Goal: Transaction & Acquisition: Purchase product/service

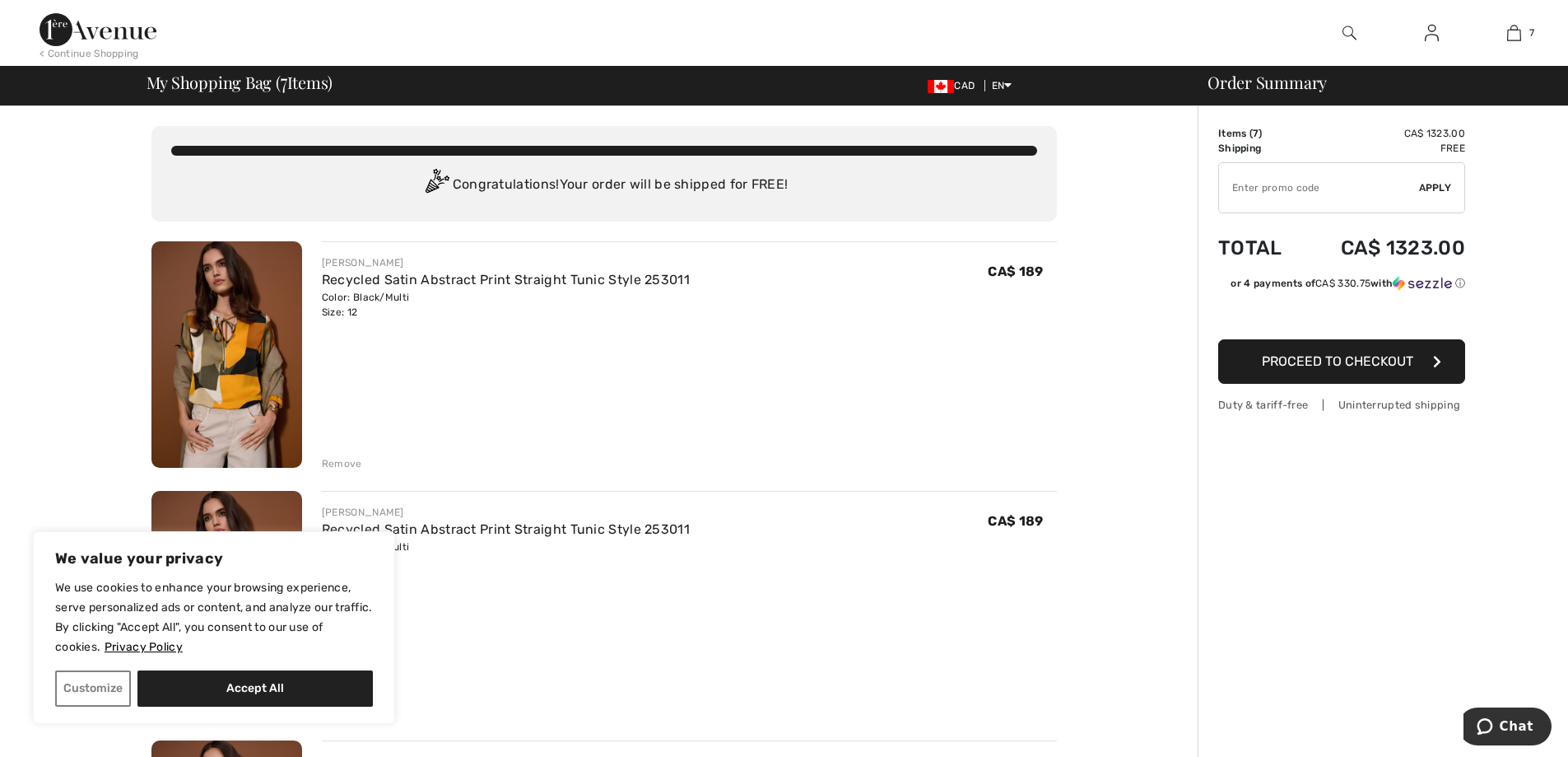
click at [346, 455] on div "Remove" at bounding box center [689, 462] width 735 height 18
click at [342, 462] on div "Remove" at bounding box center [342, 464] width 41 height 15
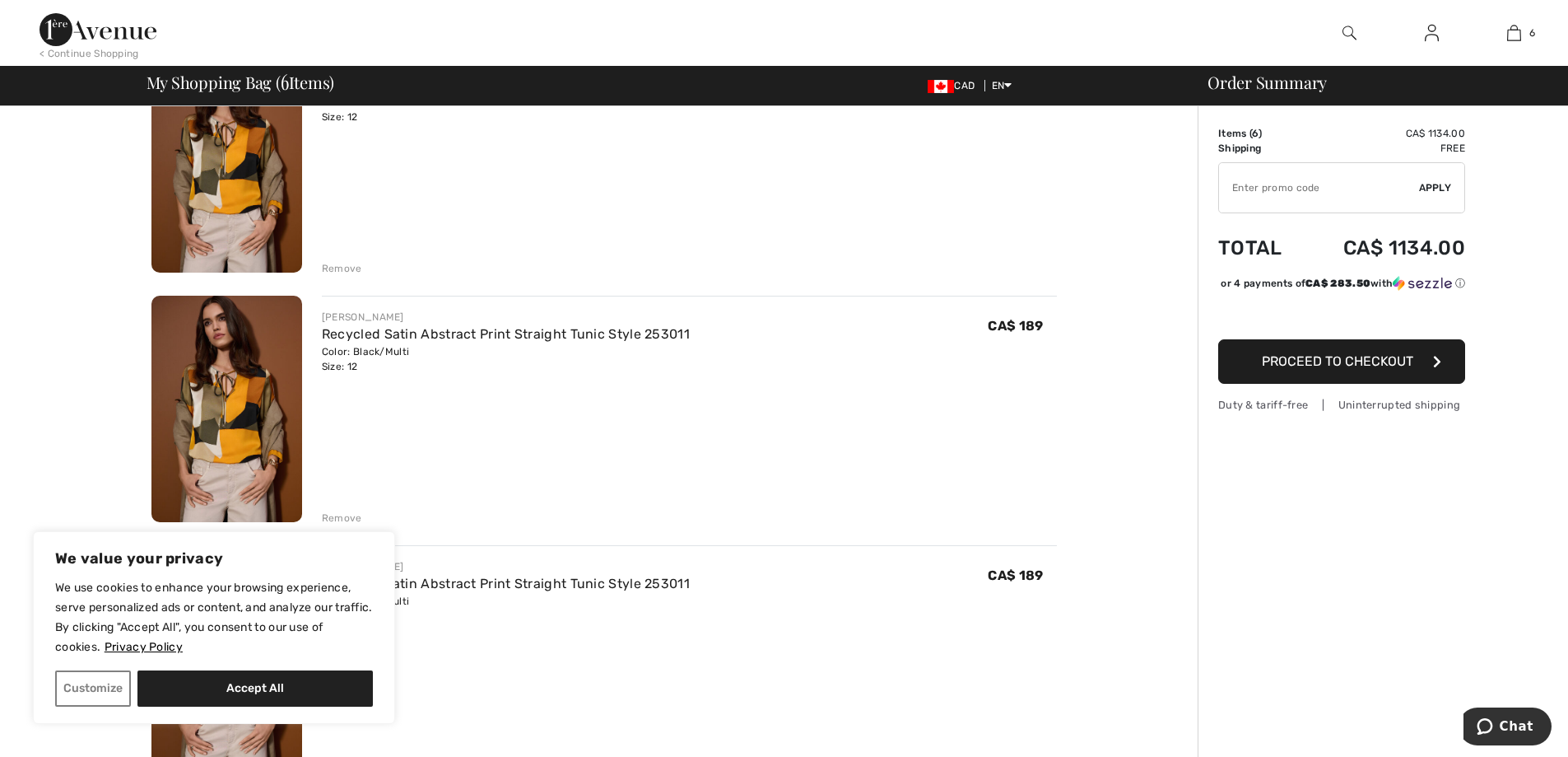
scroll to position [458, 0]
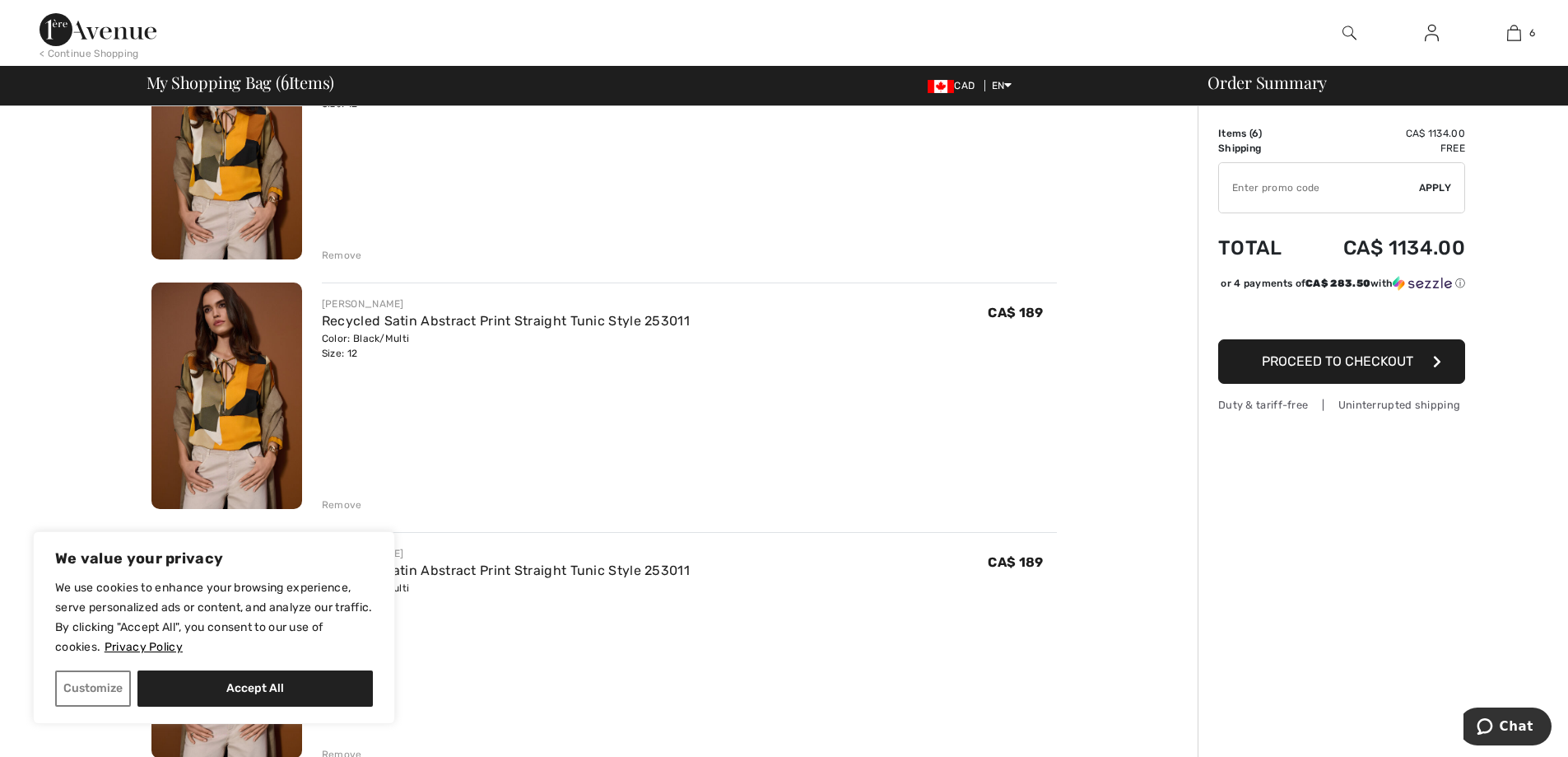
click at [341, 256] on div "Remove" at bounding box center [342, 256] width 41 height 15
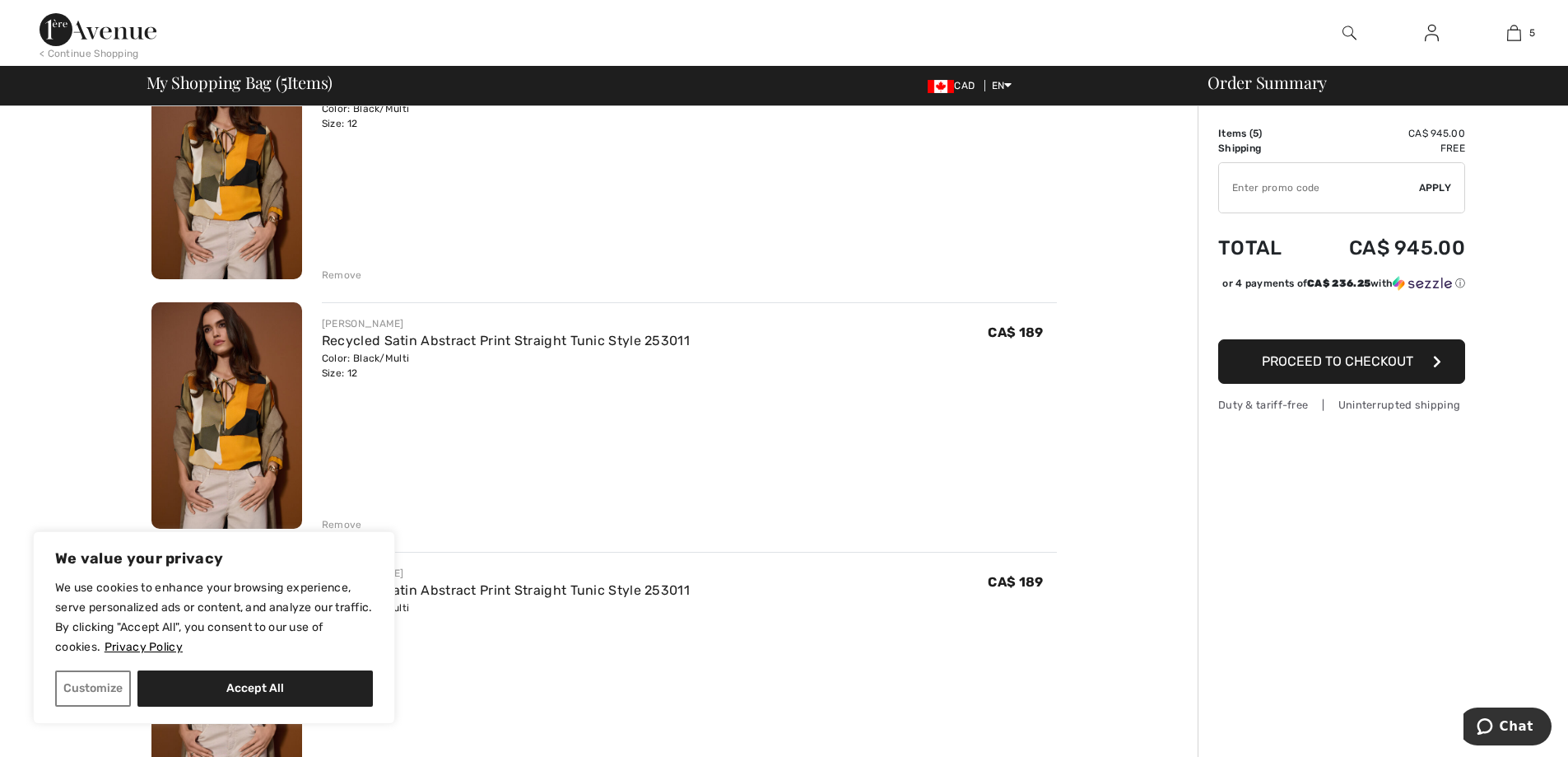
click at [348, 275] on div "Remove" at bounding box center [342, 275] width 41 height 15
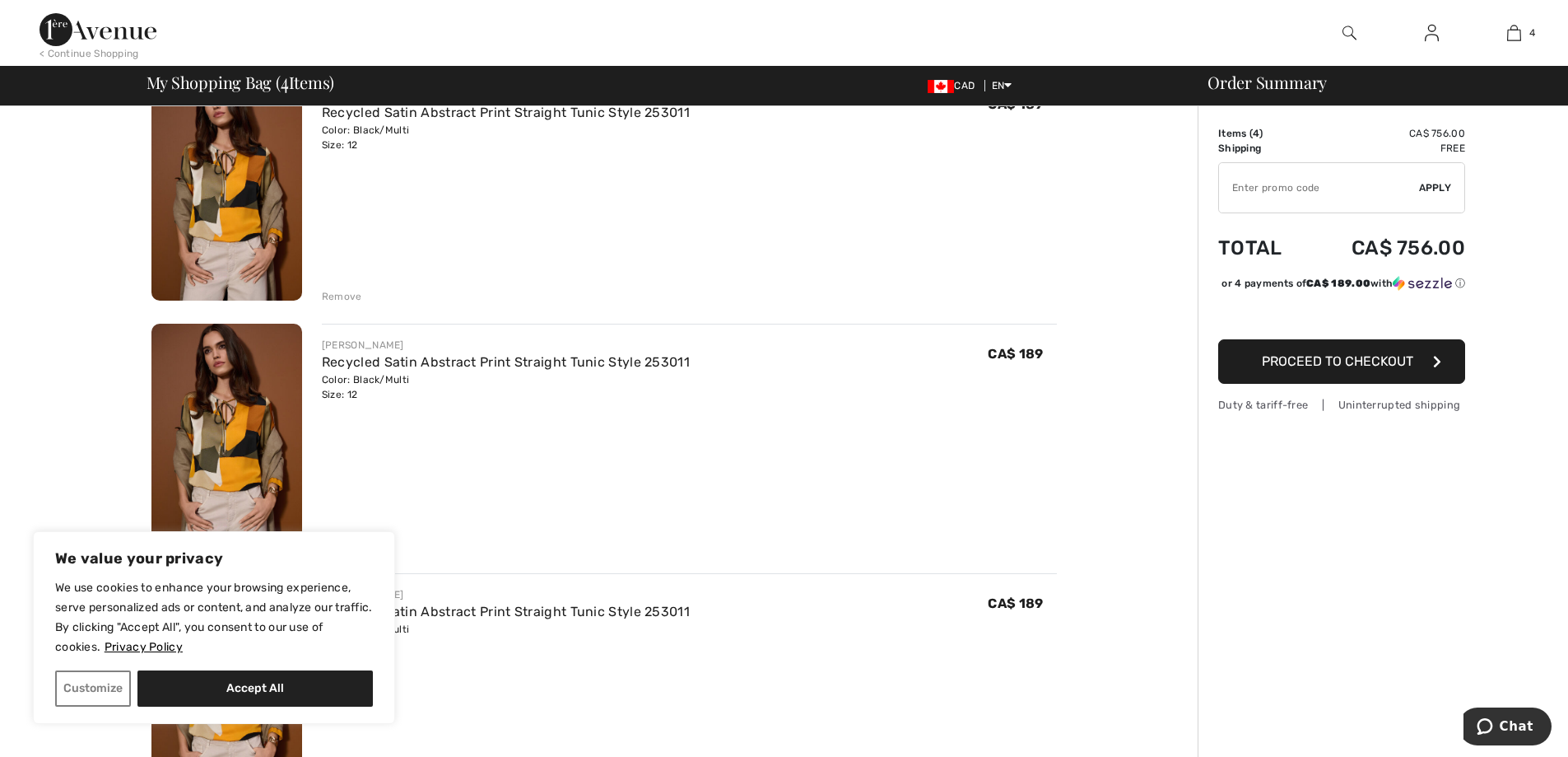
click at [346, 295] on div "Remove" at bounding box center [342, 296] width 41 height 15
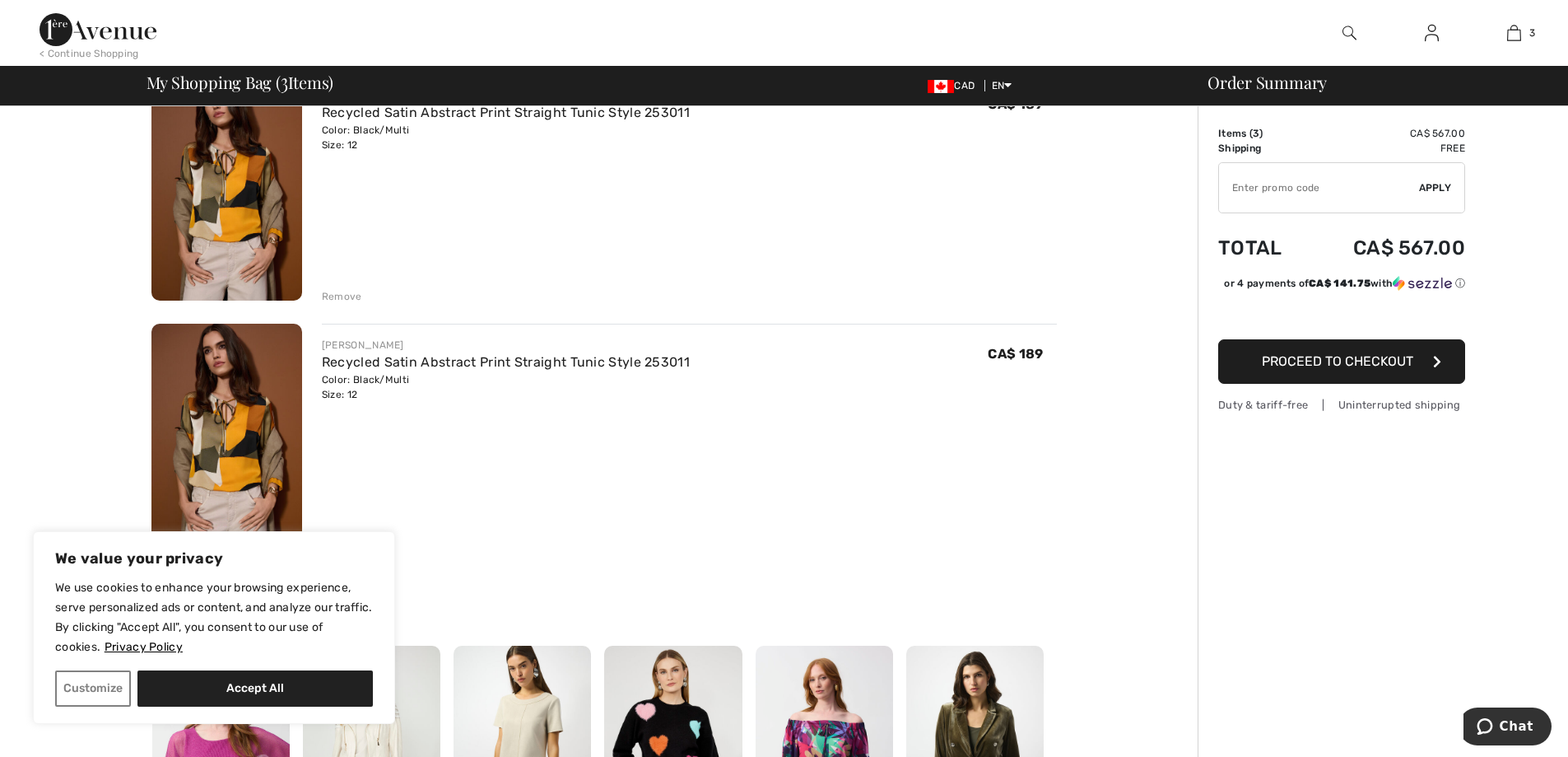
scroll to position [397, 0]
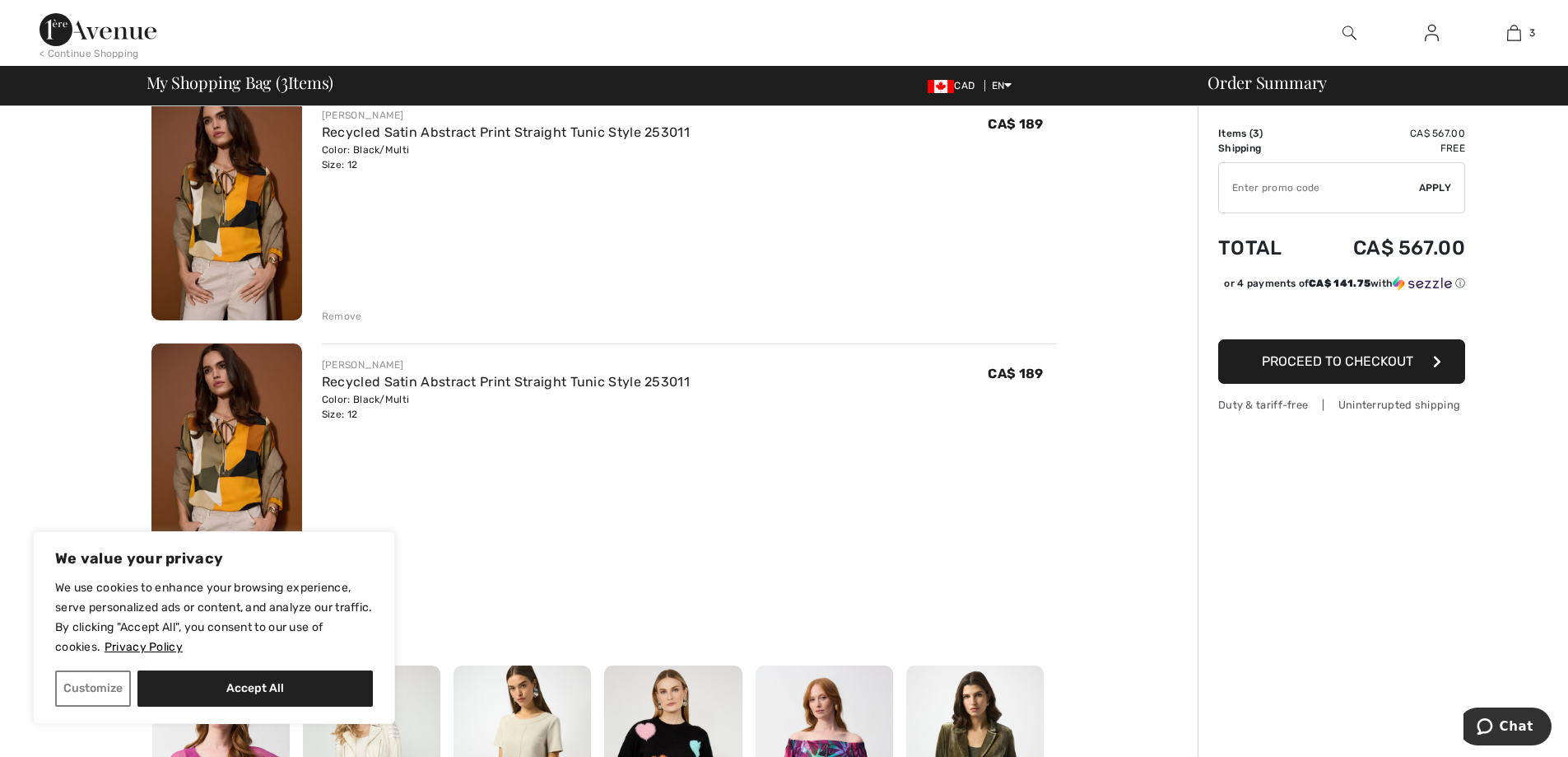
click at [337, 315] on div "Remove" at bounding box center [342, 316] width 41 height 15
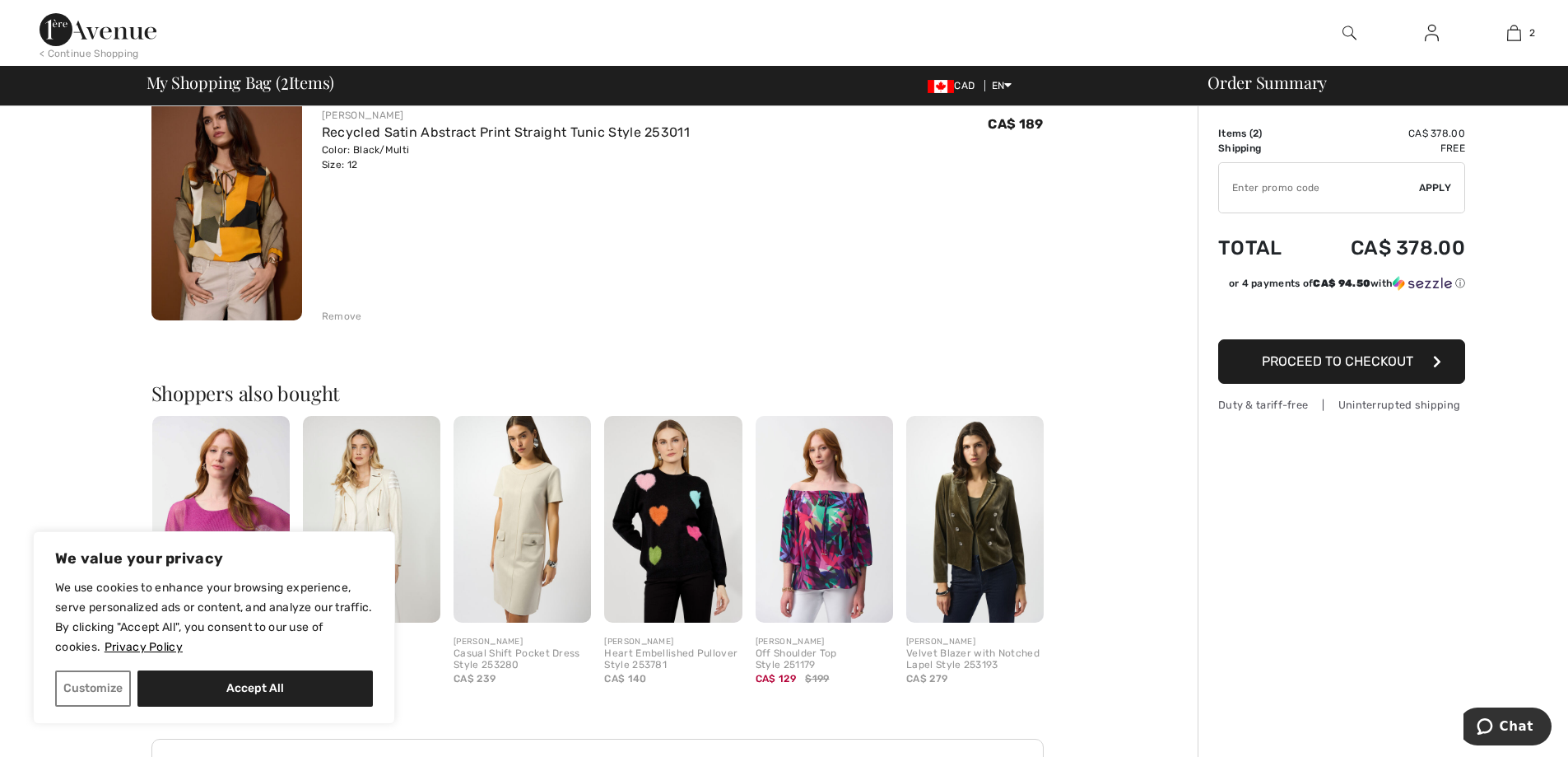
click at [336, 315] on div "Remove" at bounding box center [342, 316] width 41 height 15
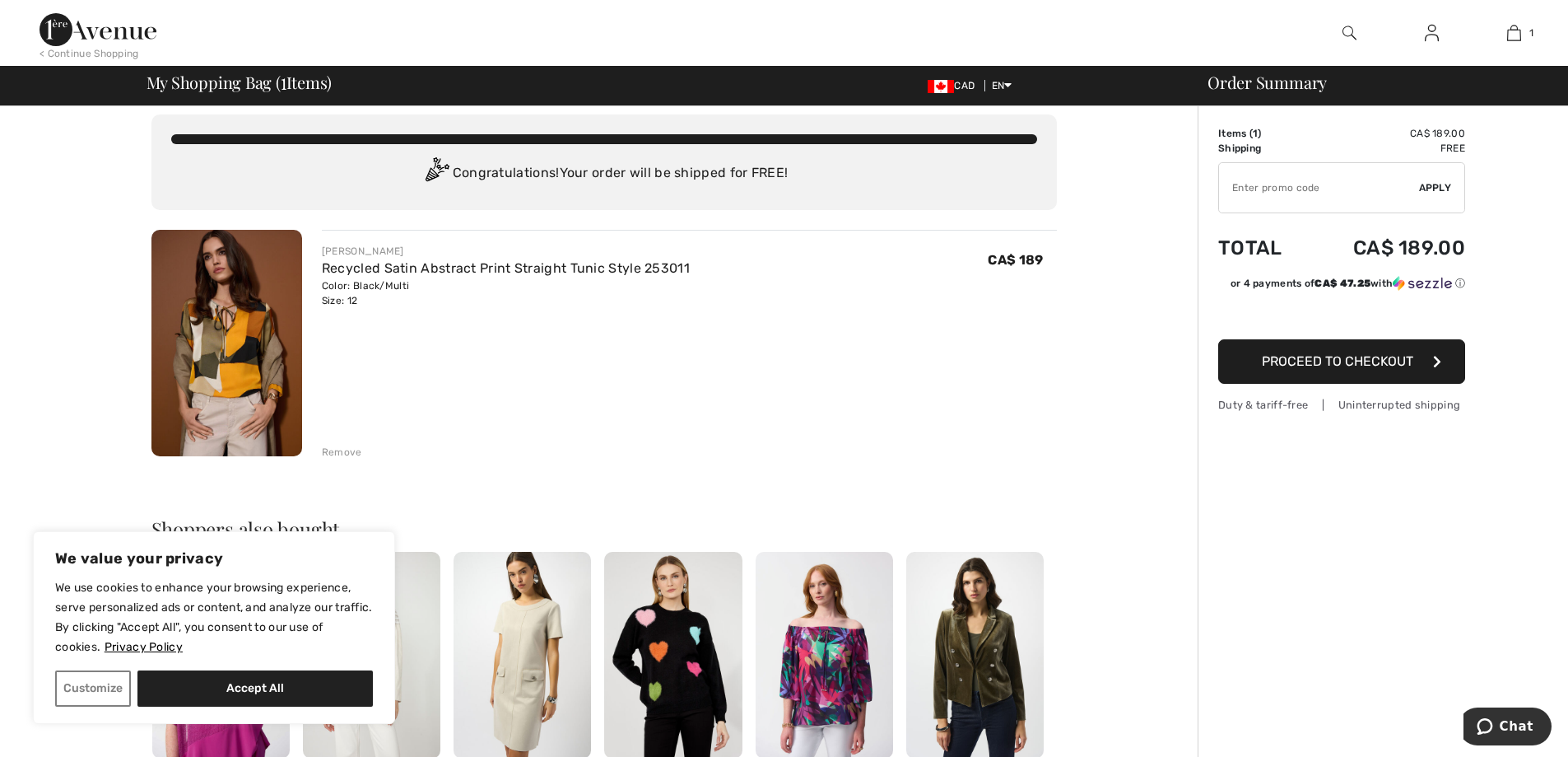
scroll to position [0, 0]
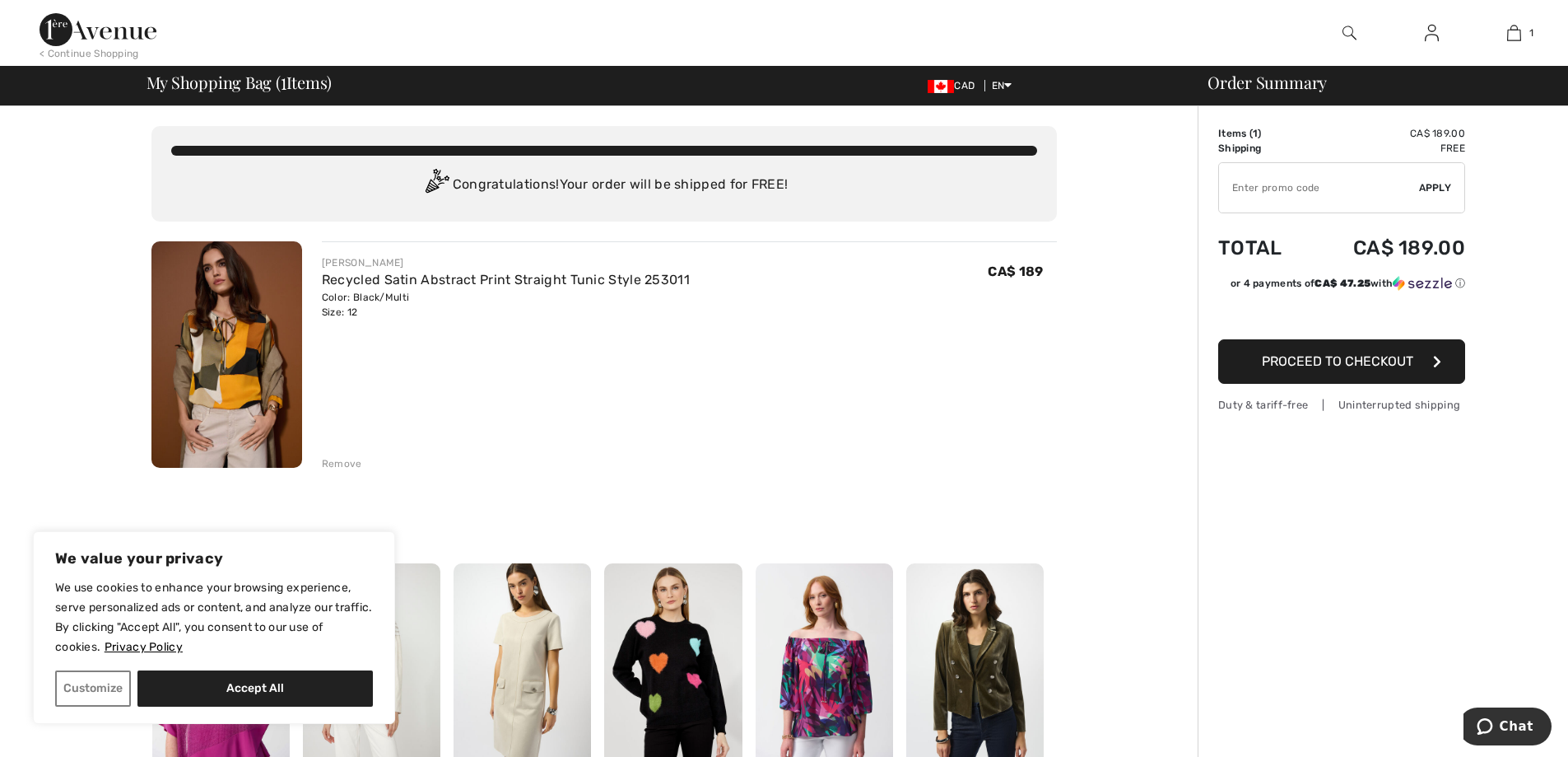
click at [1318, 359] on span "Proceed to Checkout" at bounding box center [1337, 361] width 152 height 16
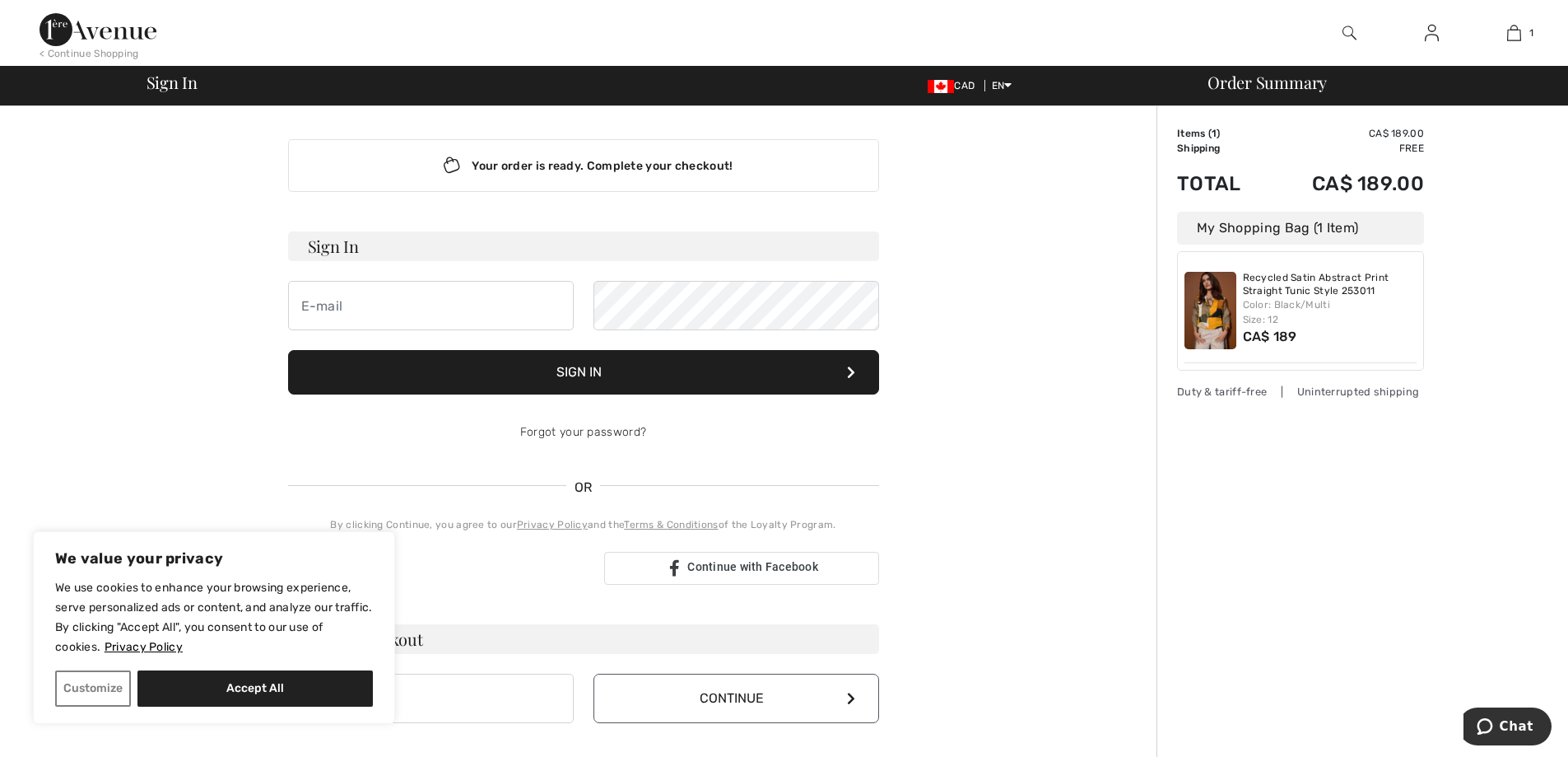
drag, startPoint x: 1564, startPoint y: 76, endPoint x: 1567, endPoint y: 183, distance: 107.0
click at [1567, 183] on div "< Continue Shopping 1 Added to Bag Joseph Ribkoff Recycled Satin Abstract Print…" at bounding box center [784, 525] width 1568 height 1049
